Goal: Information Seeking & Learning: Learn about a topic

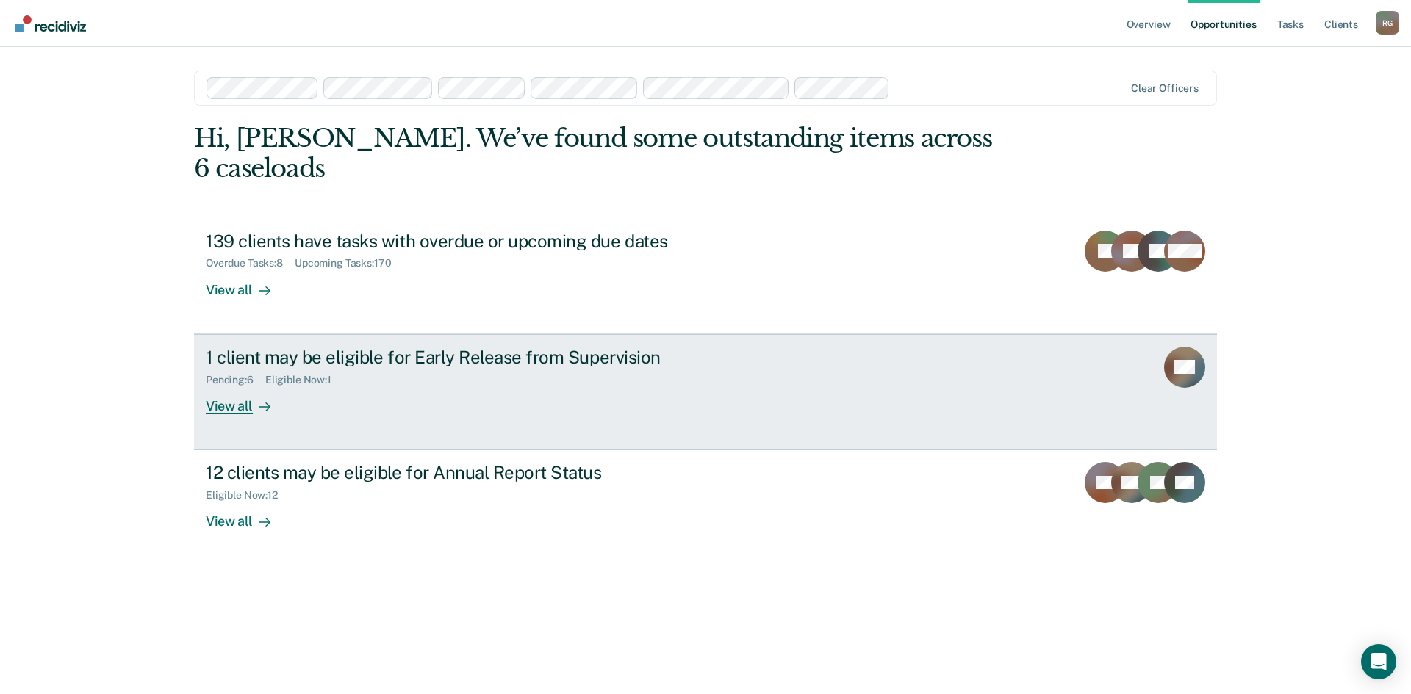
click at [419, 370] on div "1 client may be eligible for Early Release from Supervision Pending : 6 Eligibl…" at bounding box center [481, 381] width 551 height 68
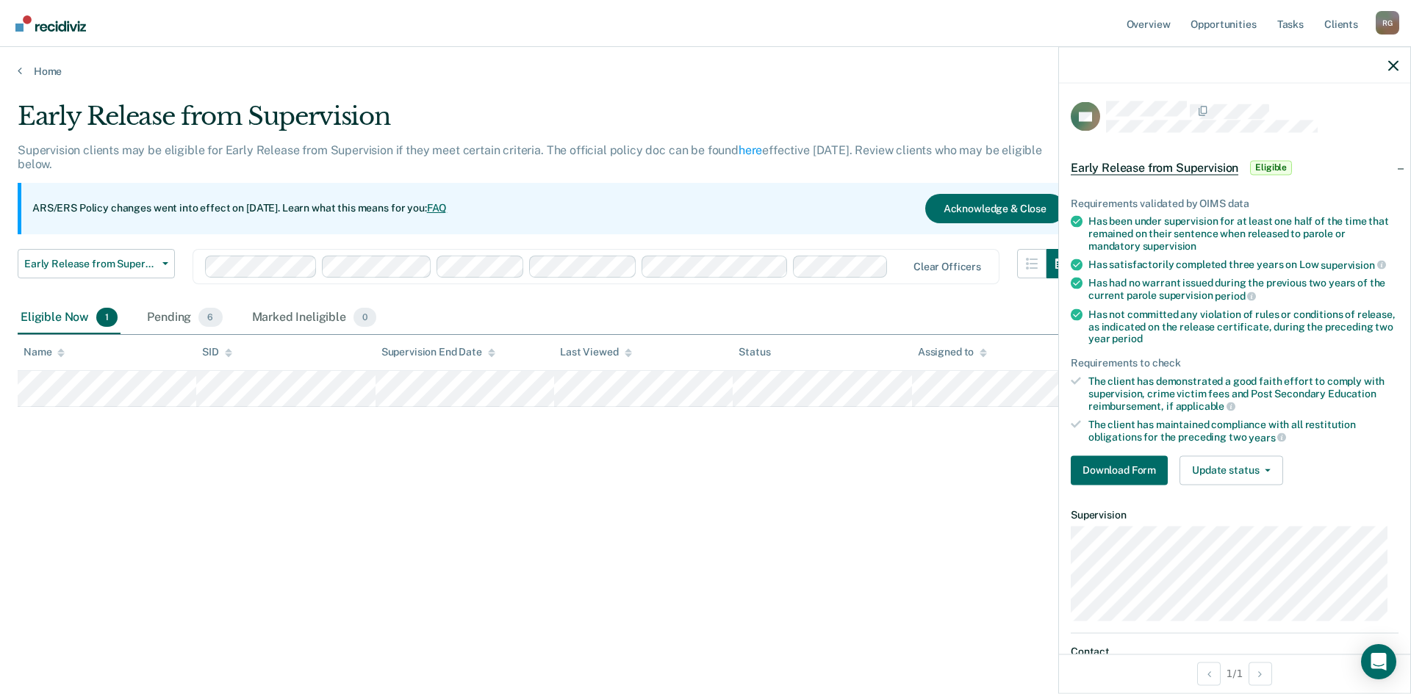
drag, startPoint x: 970, startPoint y: 524, endPoint x: 972, endPoint y: 508, distance: 16.3
click at [971, 524] on div "Early Release from Supervision Supervision clients may be eligible for Early Re…" at bounding box center [706, 342] width 1376 height 483
drag, startPoint x: 603, startPoint y: 308, endPoint x: 588, endPoint y: 312, distance: 15.3
click at [602, 308] on div "Eligible Now 1 Pending 6 Marked Ineligible 0" at bounding box center [706, 318] width 1376 height 33
drag, startPoint x: 601, startPoint y: 478, endPoint x: 740, endPoint y: 464, distance: 139.6
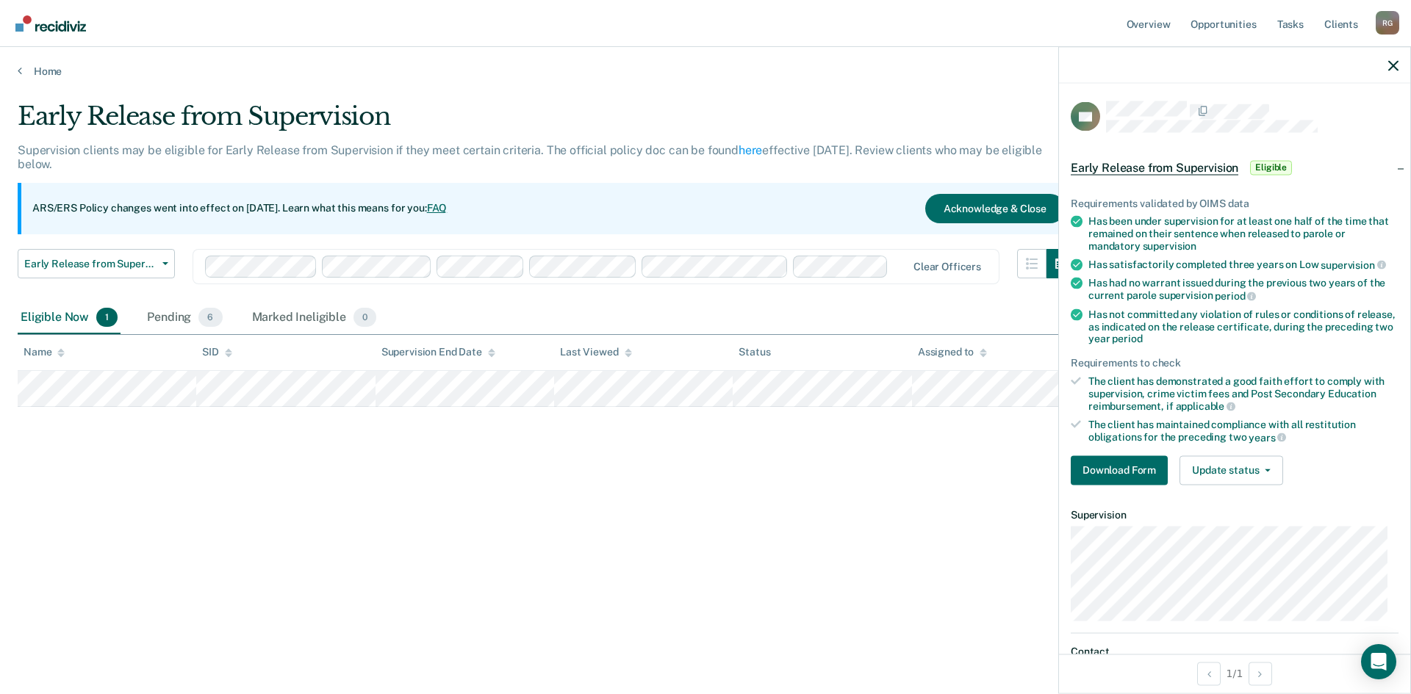
click at [601, 475] on div "Early Release from Supervision Supervision clients may be eligible for Early Re…" at bounding box center [706, 342] width 1376 height 483
drag, startPoint x: 706, startPoint y: 36, endPoint x: 722, endPoint y: 98, distance: 64.0
click at [706, 37] on nav "Overview Opportunities Tasks Client s [PERSON_NAME] [PERSON_NAME] Profile How i…" at bounding box center [706, 23] width 1388 height 46
click at [1403, 64] on div at bounding box center [1234, 65] width 351 height 37
click at [1398, 63] on icon "button" at bounding box center [1393, 65] width 10 height 10
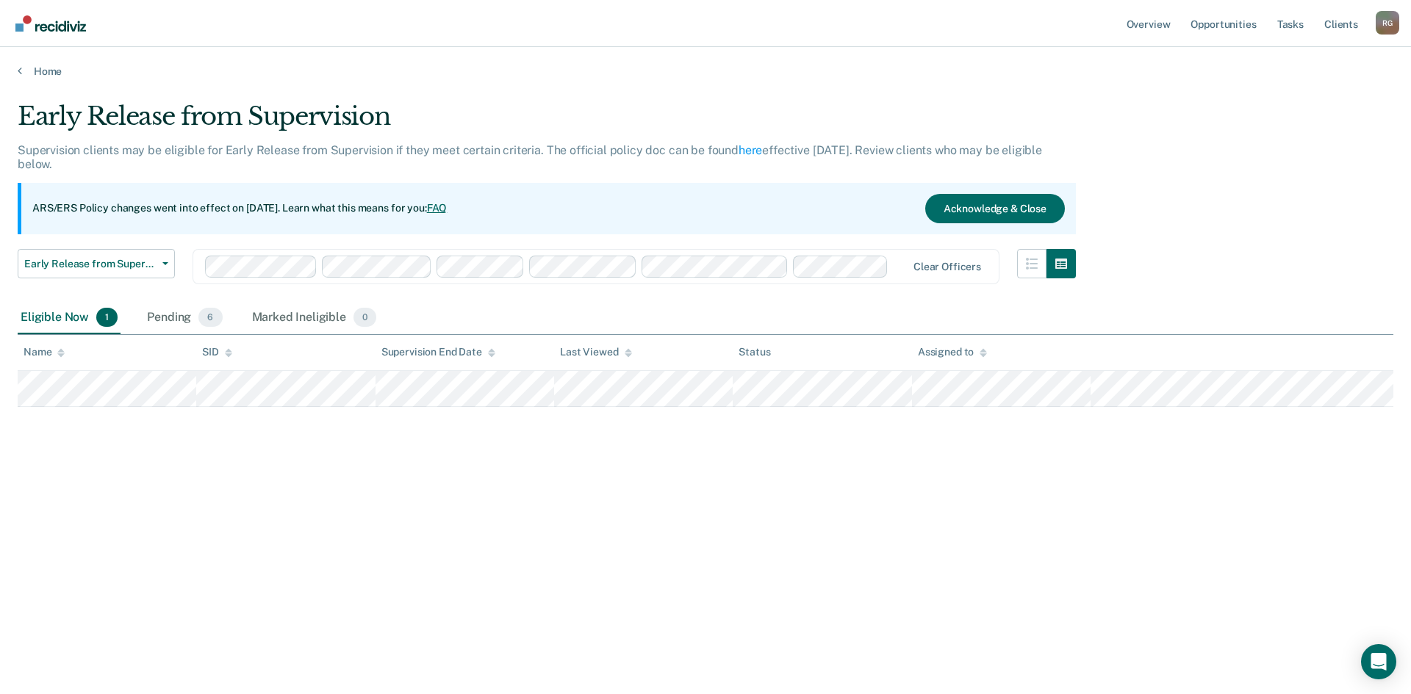
click at [593, 117] on div "Early Release from Supervision" at bounding box center [547, 122] width 1058 height 42
click at [1240, 29] on link "Opportunities" at bounding box center [1223, 23] width 71 height 47
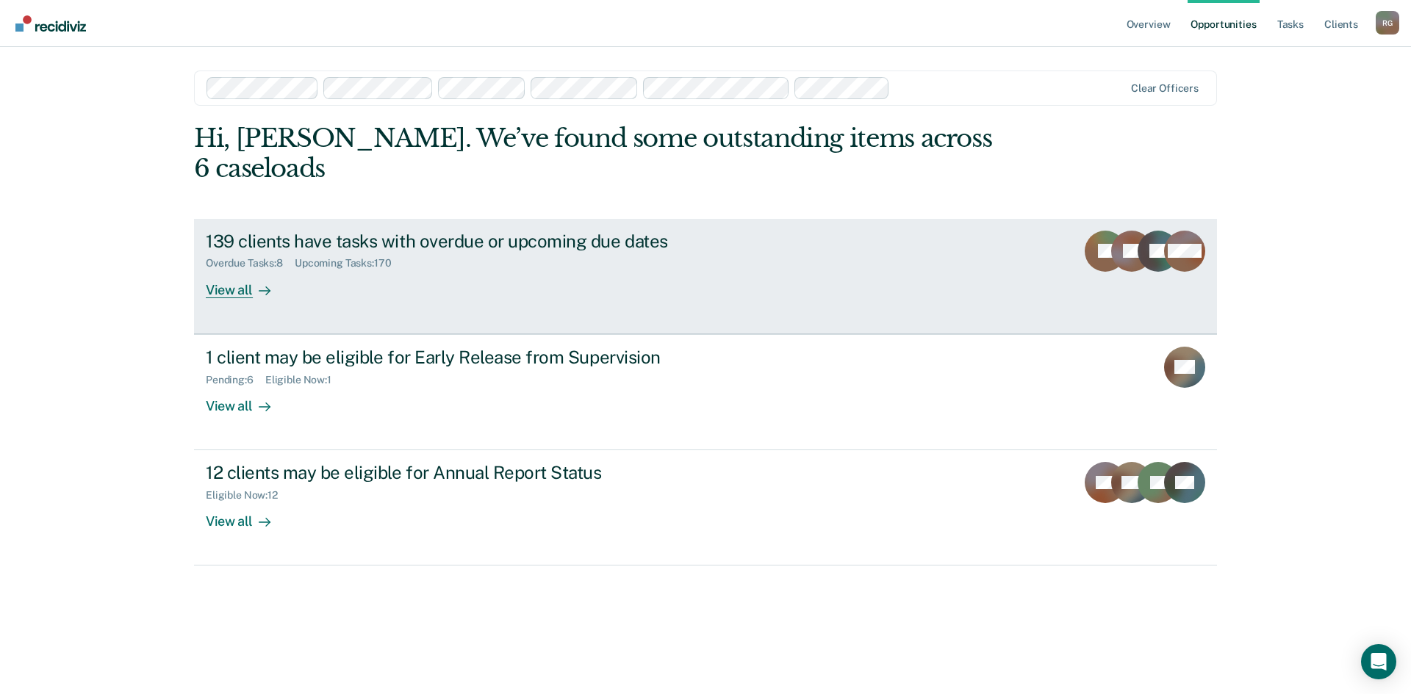
click at [243, 273] on link "139 clients have tasks with overdue or upcoming due dates Overdue Tasks : 8 Upc…" at bounding box center [705, 276] width 1023 height 115
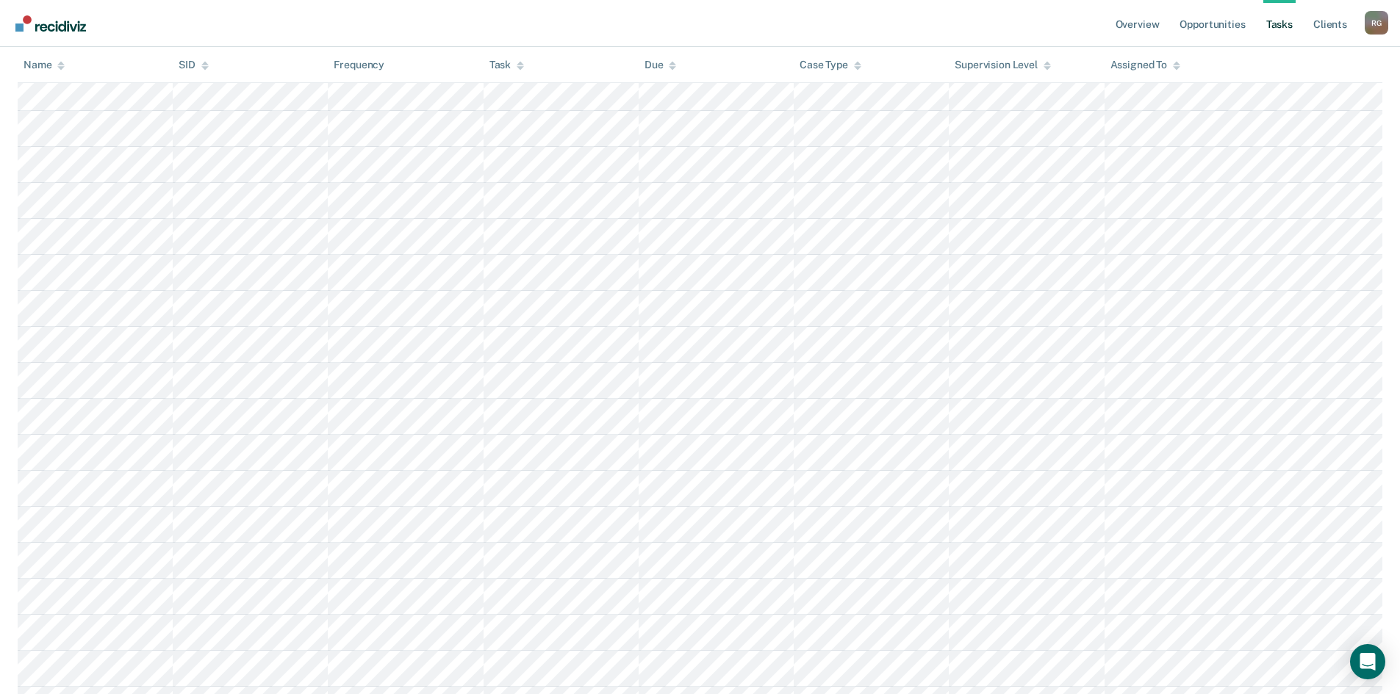
scroll to position [3234, 0]
click at [1145, 68] on div "Assigned To" at bounding box center [1145, 65] width 70 height 12
